Goal: Information Seeking & Learning: Learn about a topic

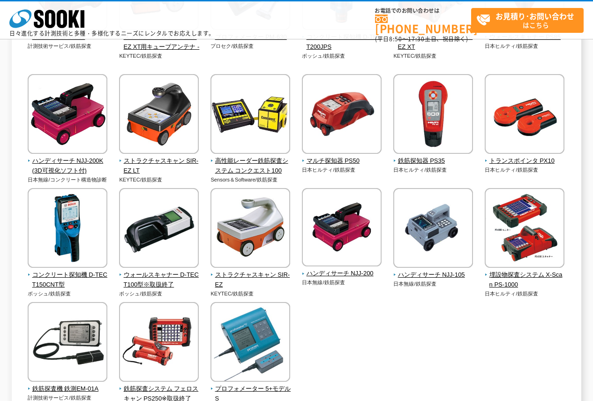
scroll to position [328, 0]
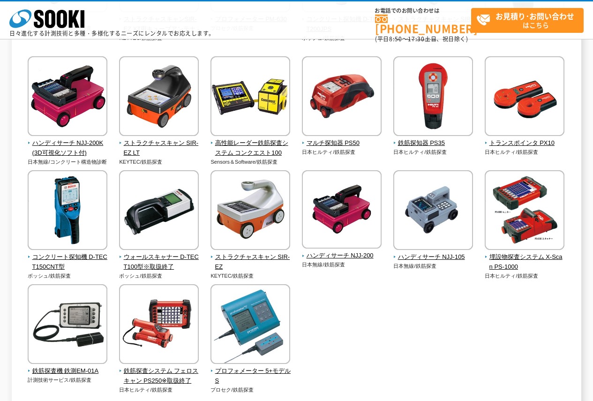
drag, startPoint x: 239, startPoint y: 191, endPoint x: 424, endPoint y: 314, distance: 222.2
click at [424, 314] on div "電磁波レーダコンクリート内部探査機 FlexNX KEYTEC/鉄筋探査 KEYTEC/鉄筋探査" at bounding box center [296, 116] width 549 height 594
click at [88, 210] on img at bounding box center [68, 211] width 80 height 82
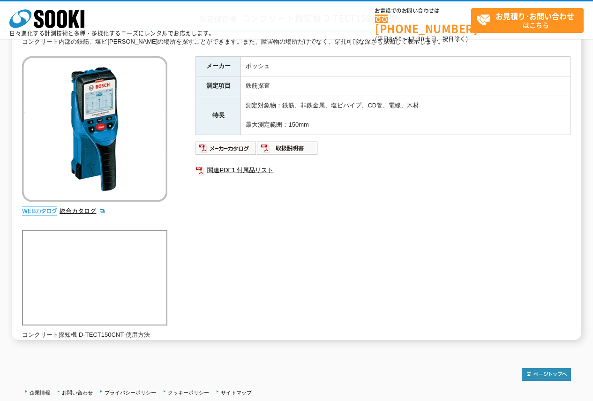
scroll to position [53, 0]
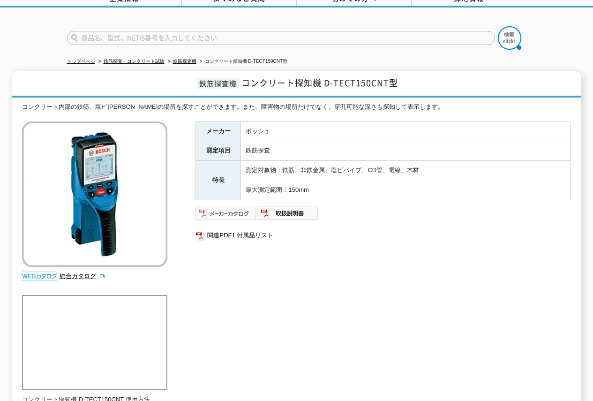
click at [234, 208] on img at bounding box center [226, 213] width 61 height 15
